Goal: Navigation & Orientation: Find specific page/section

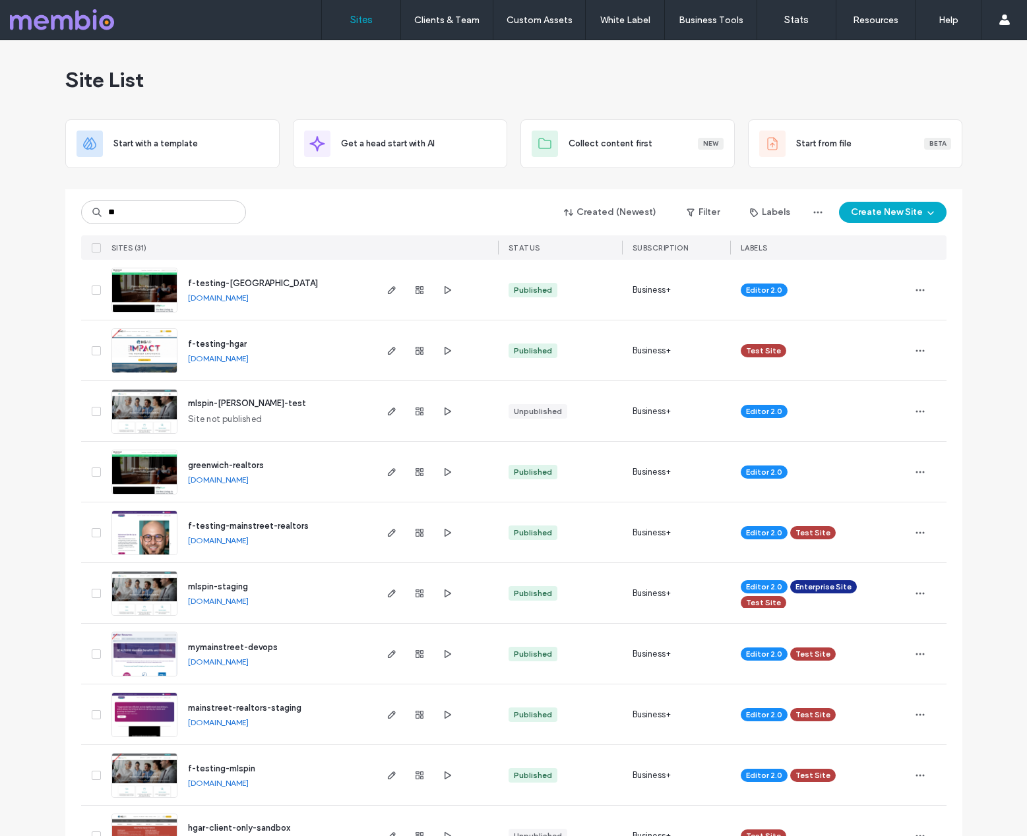
type input "**"
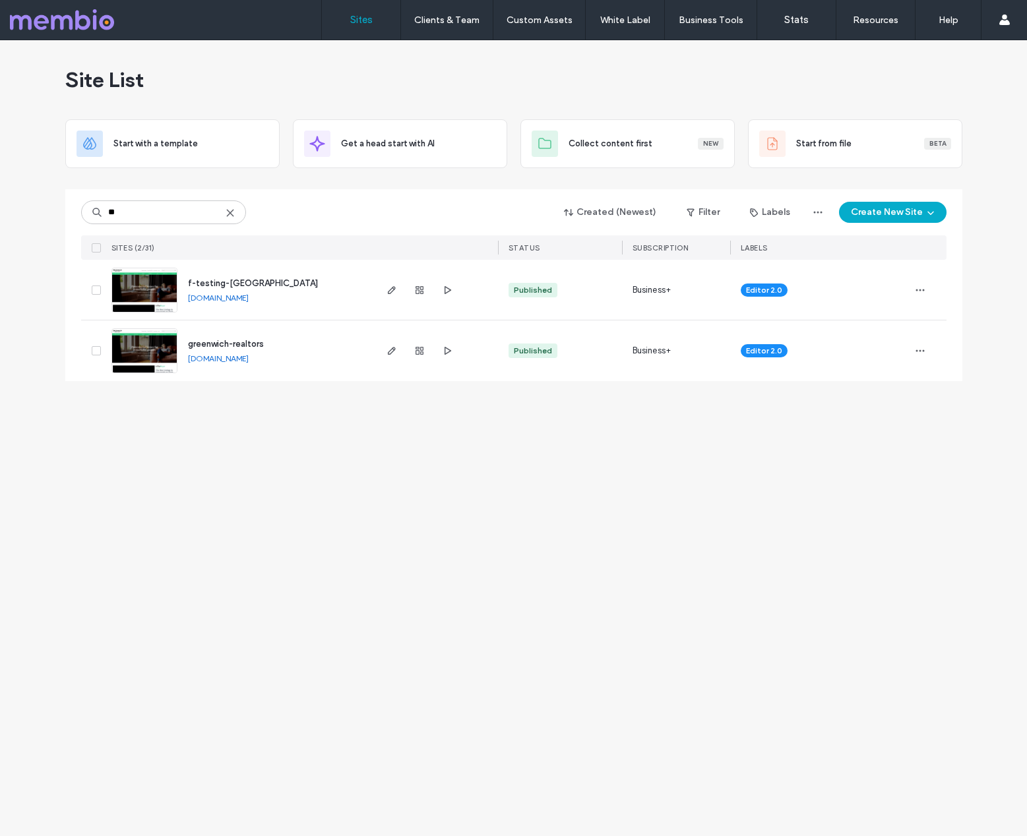
click at [731, 75] on div "Site List" at bounding box center [513, 79] width 897 height 79
click at [821, 55] on div "Site List" at bounding box center [513, 79] width 897 height 79
